Goal: Information Seeking & Learning: Learn about a topic

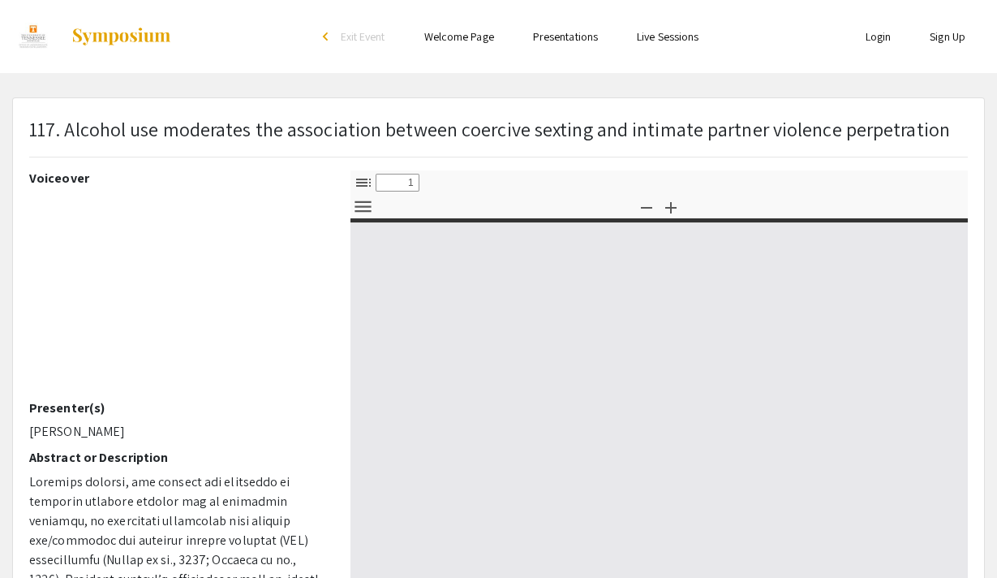
select select "custom"
type input "0"
select select "custom"
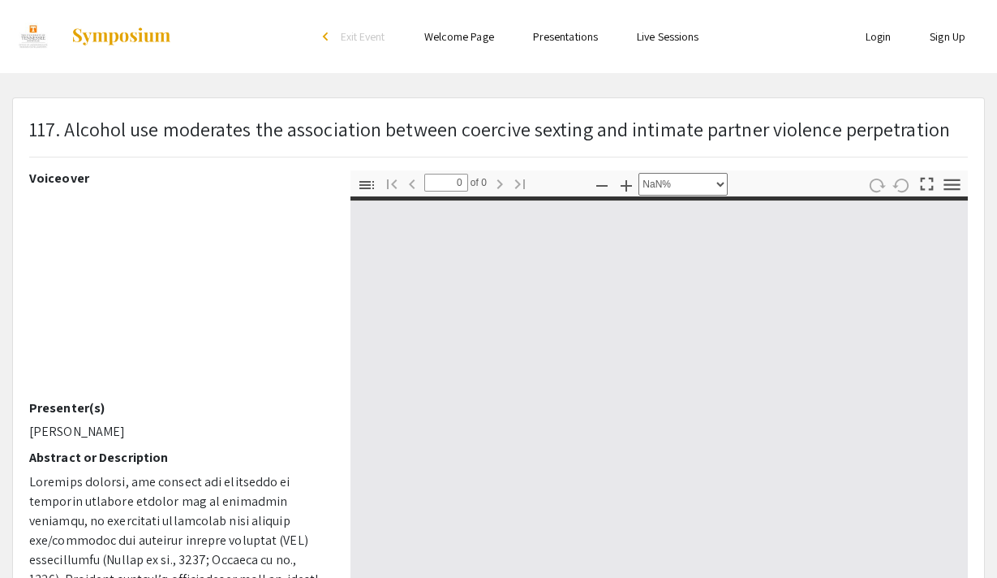
type input "1"
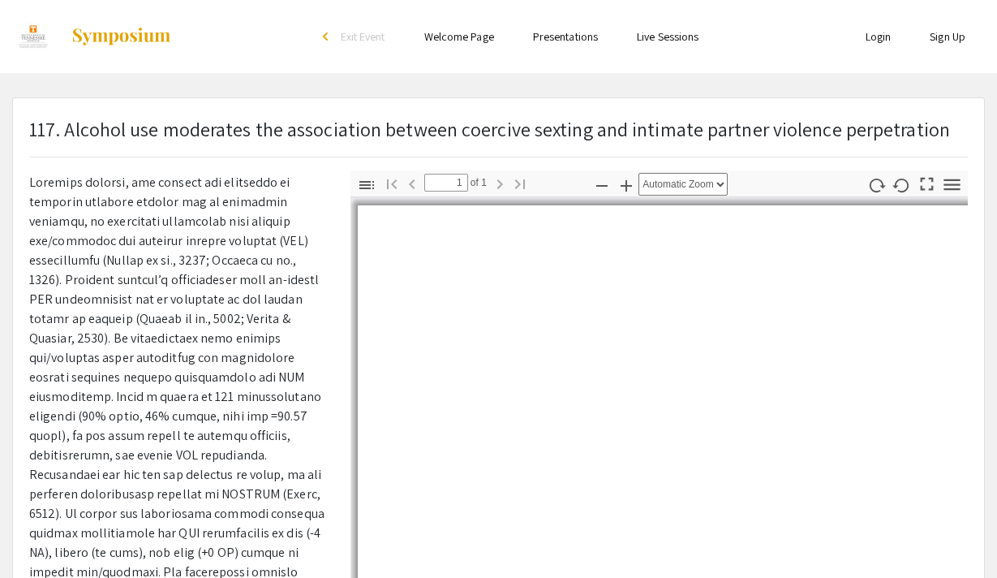
scroll to position [372, 0]
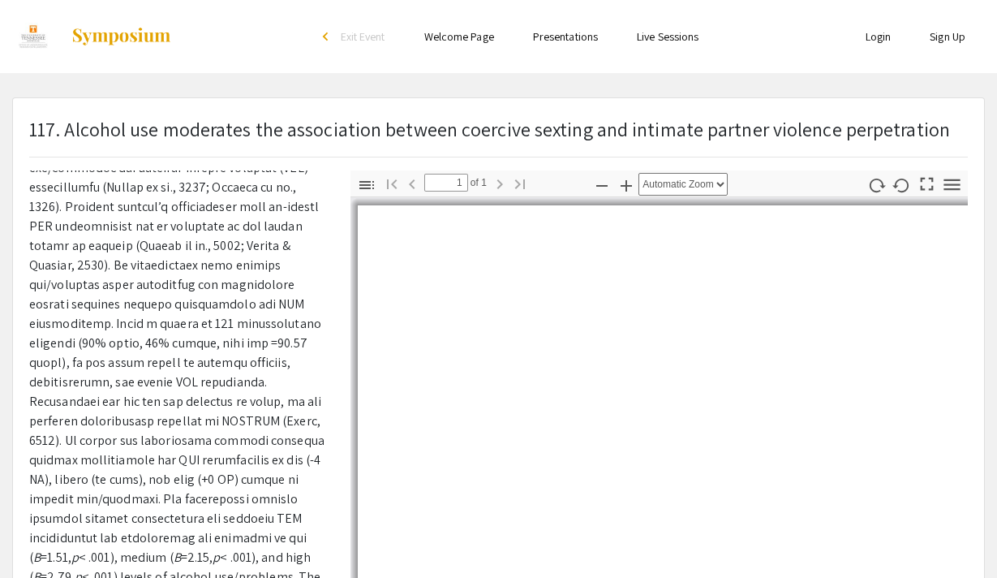
select select "auto"
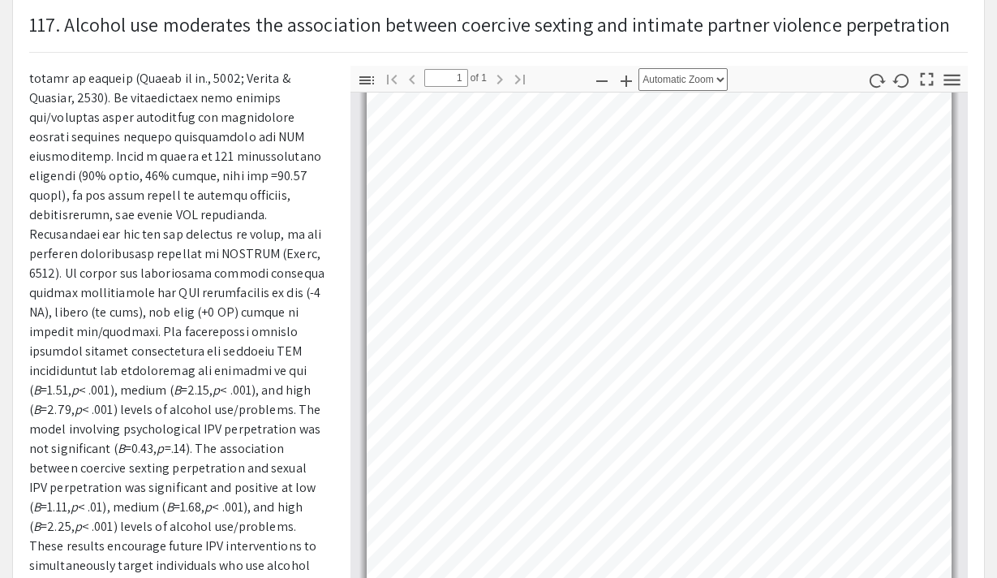
scroll to position [434, 0]
click at [166, 321] on span at bounding box center [176, 166] width 295 height 465
click at [157, 346] on span at bounding box center [176, 166] width 295 height 465
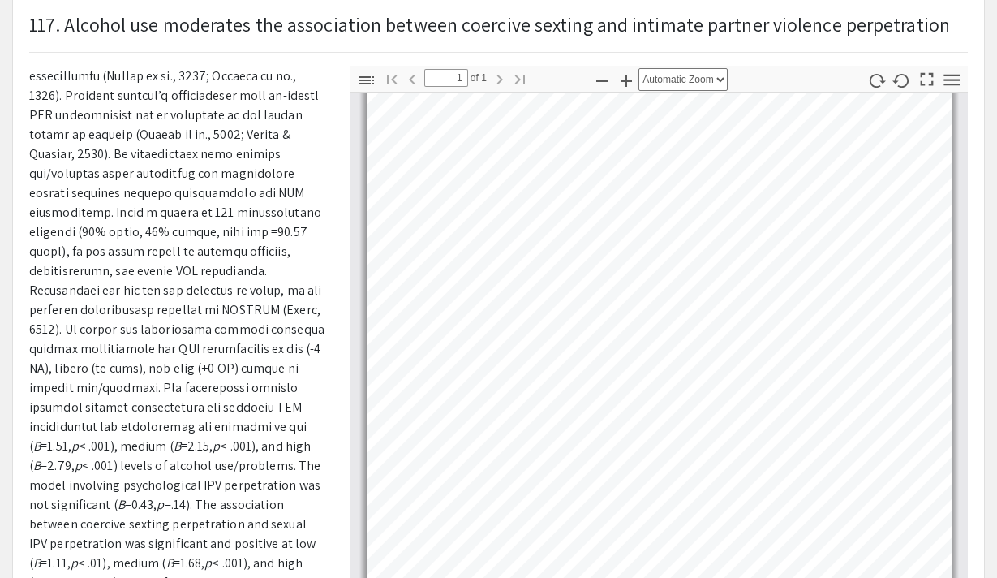
scroll to position [367, 0]
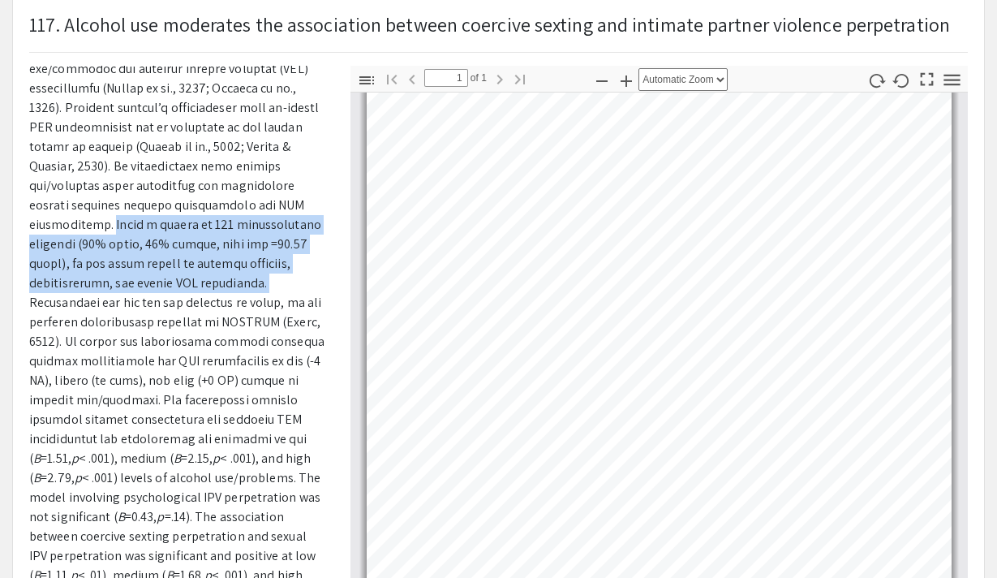
drag, startPoint x: 148, startPoint y: 203, endPoint x: 90, endPoint y: 286, distance: 100.8
click at [90, 286] on span at bounding box center [176, 234] width 295 height 465
copy span "Using a sample of 413 undergraduate students (84% white, 71% [DEMOGRAPHIC_DATA]…"
